Goal: Task Accomplishment & Management: Use online tool/utility

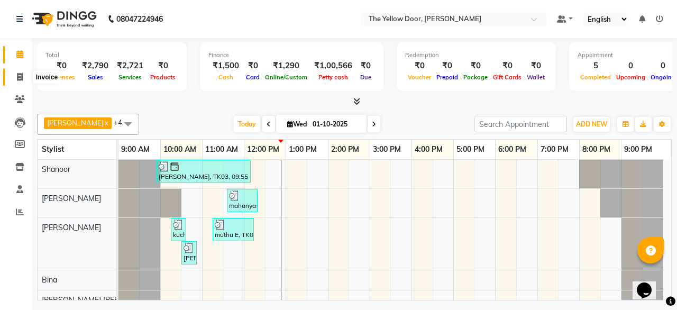
click at [15, 76] on span at bounding box center [20, 77] width 19 height 12
select select "service"
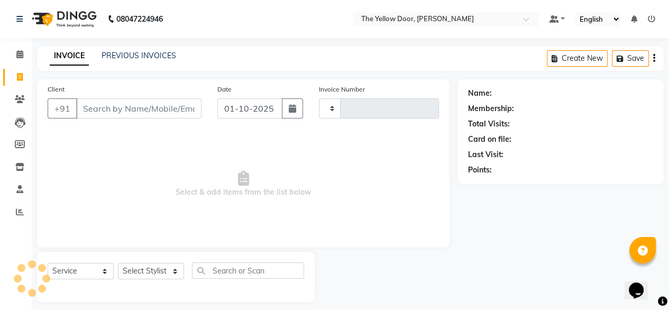
click at [15, 76] on span at bounding box center [20, 77] width 19 height 12
select select "service"
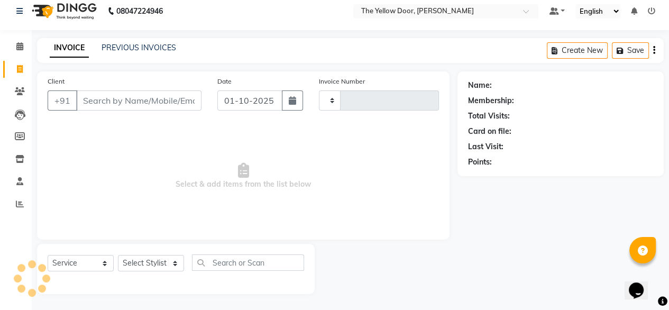
type input "02991"
select select "5650"
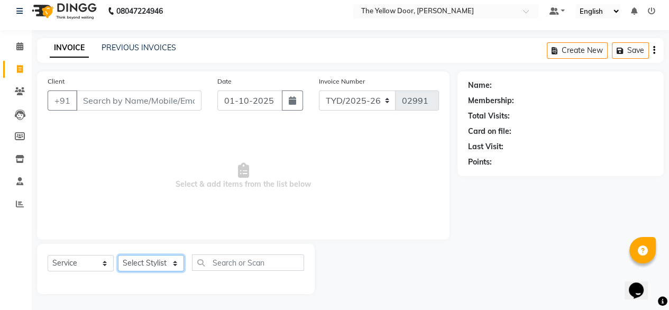
click at [155, 258] on select "Select Stylist [PERSON_NAME] [PERSON_NAME] [PERSON_NAME] Housekeeping Manager […" at bounding box center [151, 263] width 66 height 16
select select "36569"
click at [118, 255] on select "Select Stylist [PERSON_NAME] [PERSON_NAME] [PERSON_NAME] Housekeeping Manager […" at bounding box center [151, 263] width 66 height 16
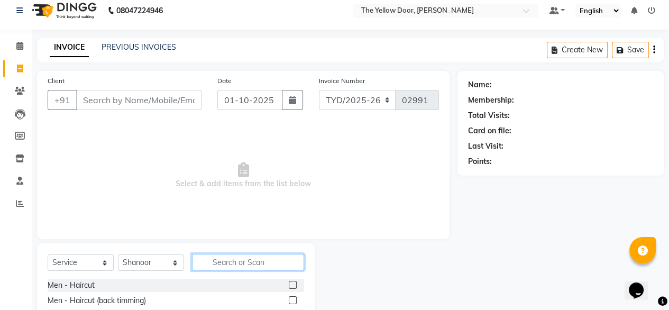
click at [241, 262] on input "text" at bounding box center [248, 262] width 112 height 16
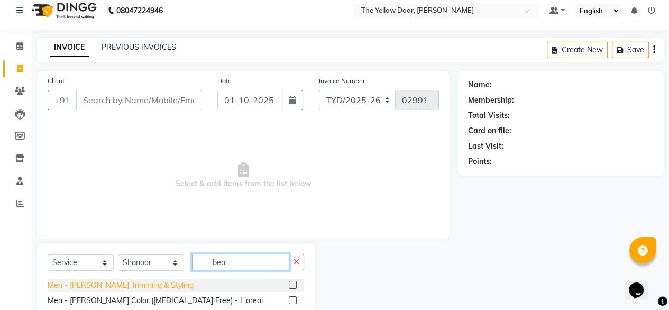
type input "bea"
click at [144, 286] on div "Men - [PERSON_NAME] Trimming & Styling" at bounding box center [121, 285] width 146 height 11
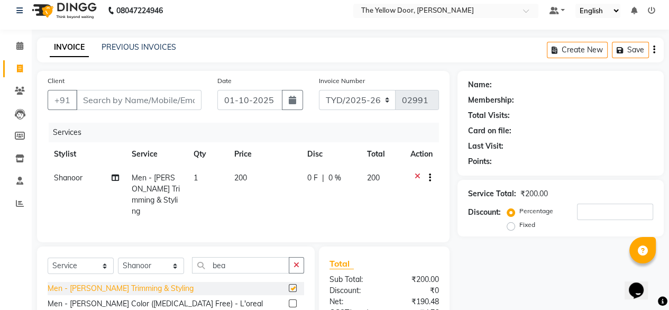
checkbox input "false"
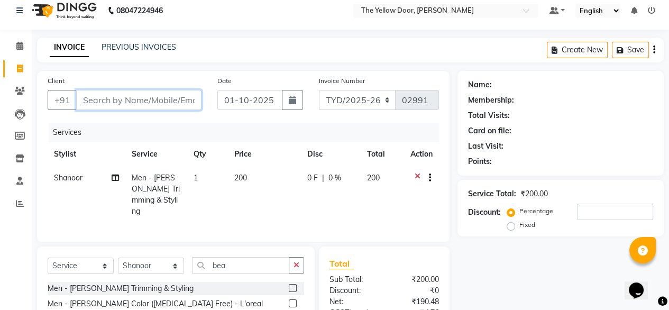
click at [158, 96] on input "Client" at bounding box center [138, 100] width 125 height 20
type input "9"
type input "0"
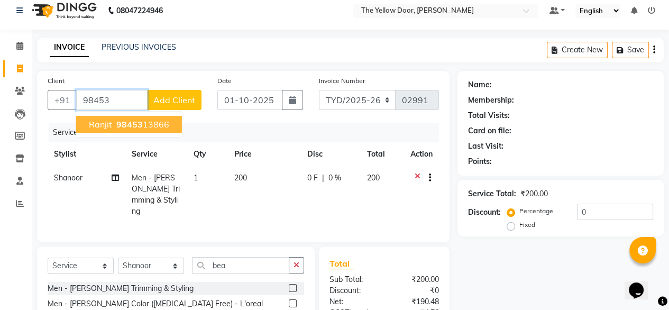
click at [134, 126] on span "98453" at bounding box center [129, 124] width 26 height 11
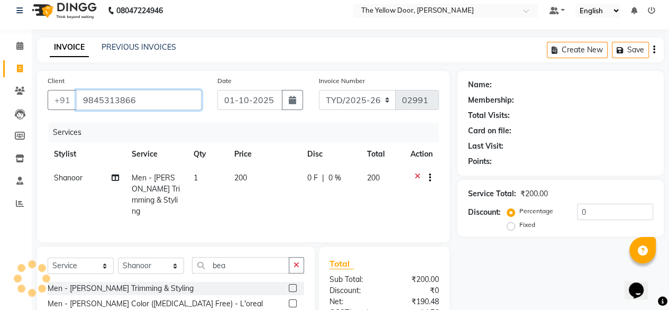
type input "9845313866"
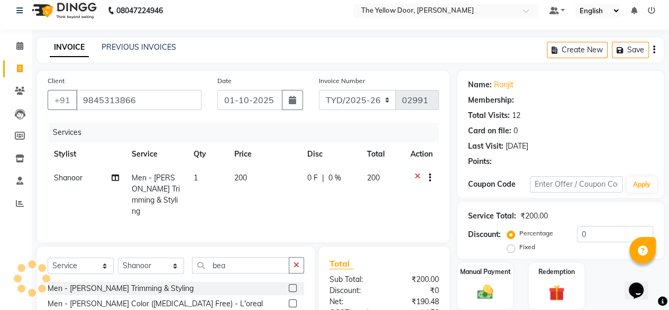
scroll to position [114, 0]
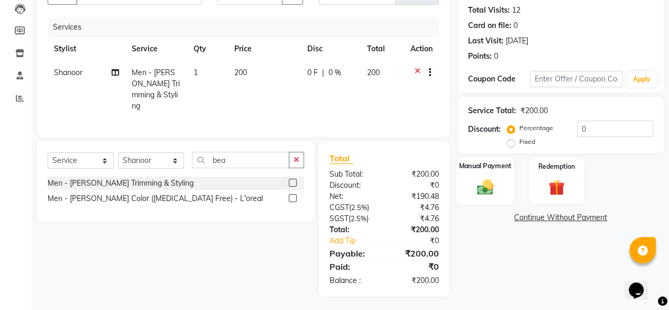
click at [491, 167] on label "Manual Payment" at bounding box center [485, 166] width 53 height 10
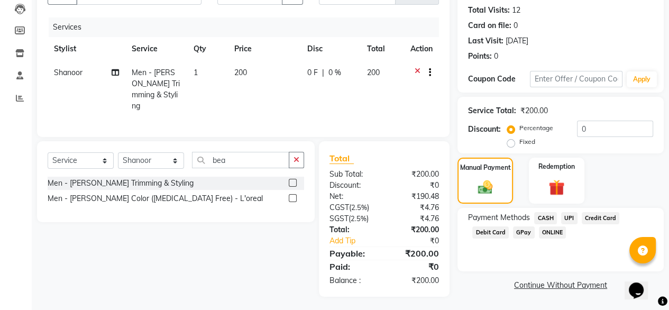
click at [575, 220] on span "UPI" at bounding box center [569, 218] width 16 height 12
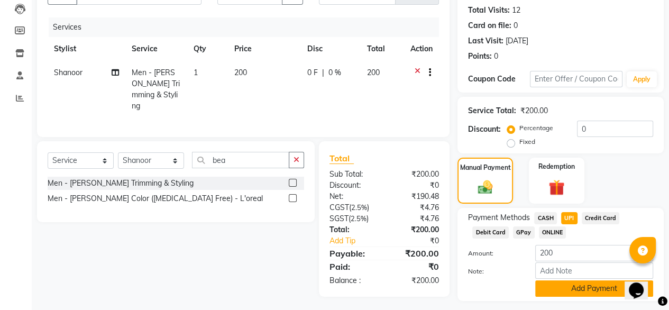
click at [577, 295] on button "Add Payment" at bounding box center [594, 288] width 118 height 16
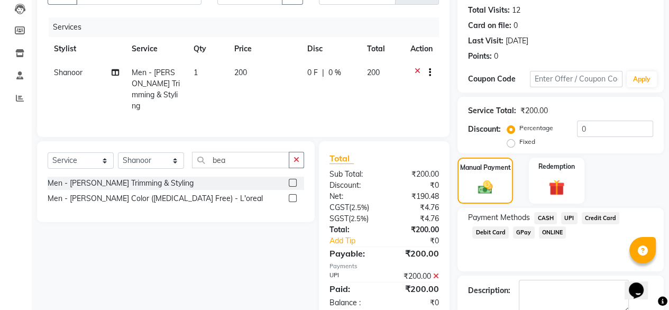
scroll to position [172, 0]
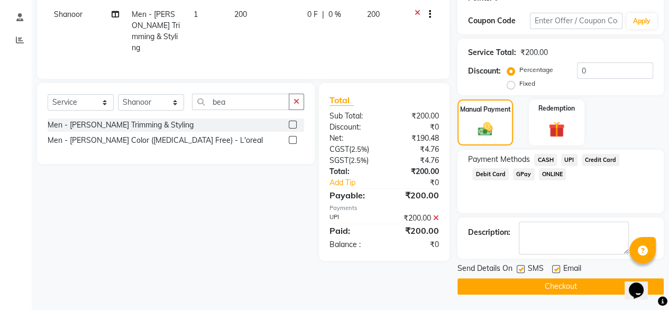
click at [573, 287] on button "Checkout" at bounding box center [560, 286] width 206 height 16
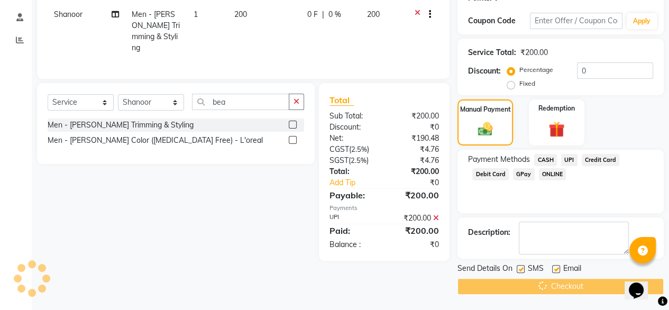
scroll to position [0, 0]
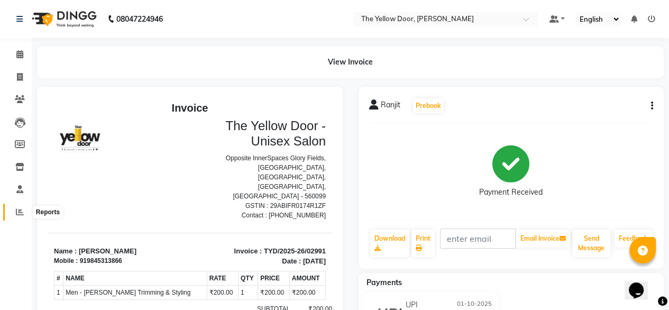
click at [19, 211] on icon at bounding box center [20, 212] width 8 height 8
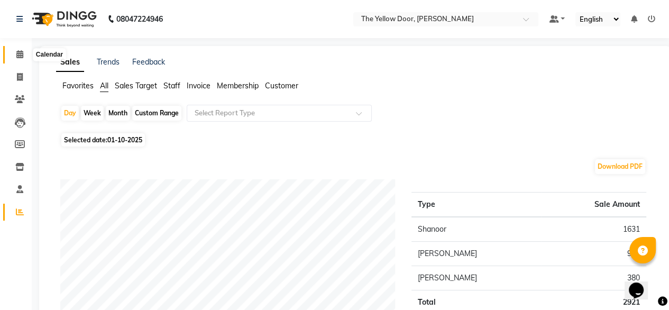
click at [21, 50] on icon at bounding box center [19, 54] width 7 height 8
